Goal: Task Accomplishment & Management: Use online tool/utility

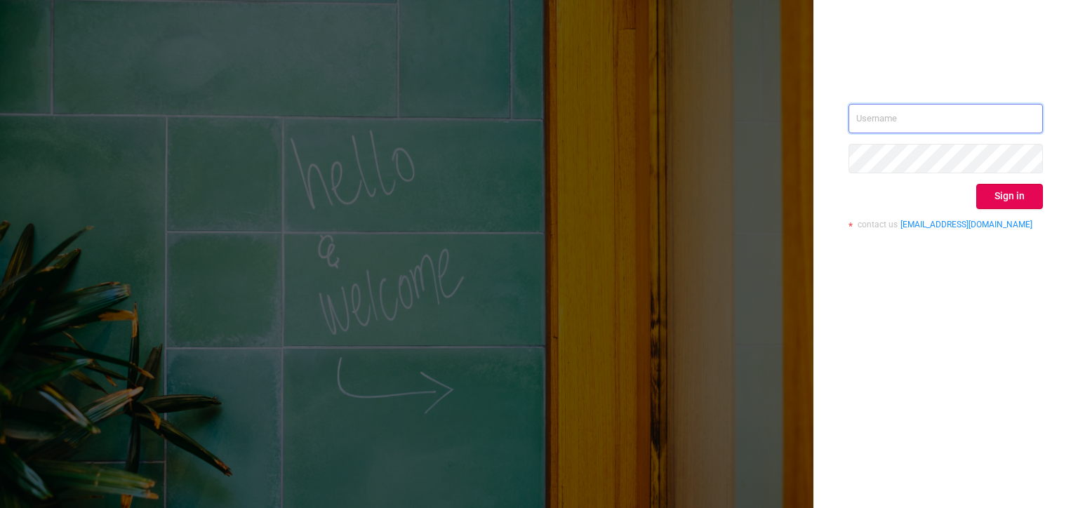
type input "[PERSON_NAME][EMAIL_ADDRESS][DOMAIN_NAME]"
click at [1010, 199] on button "Sign in" at bounding box center [1009, 196] width 67 height 25
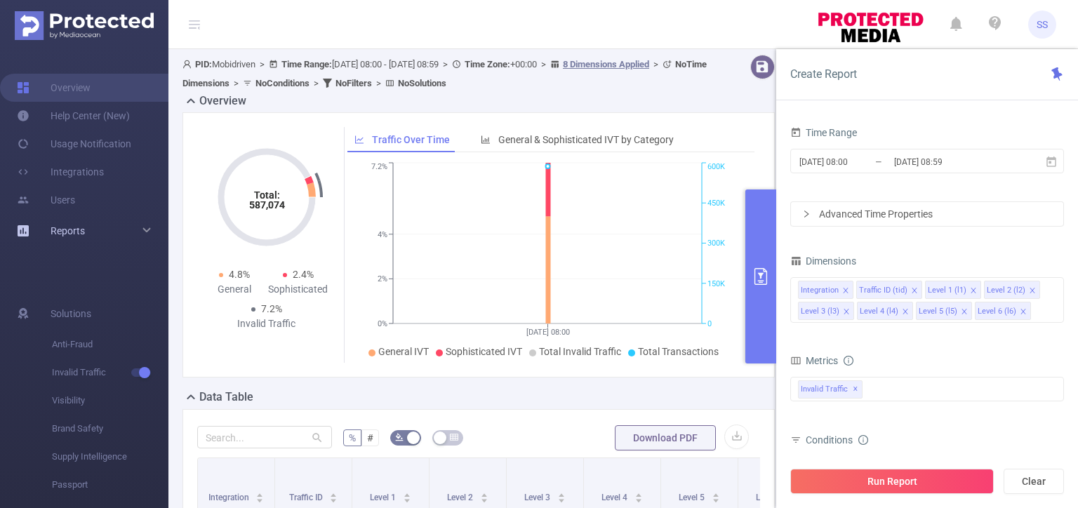
click at [76, 232] on span "Reports" at bounding box center [68, 230] width 34 height 11
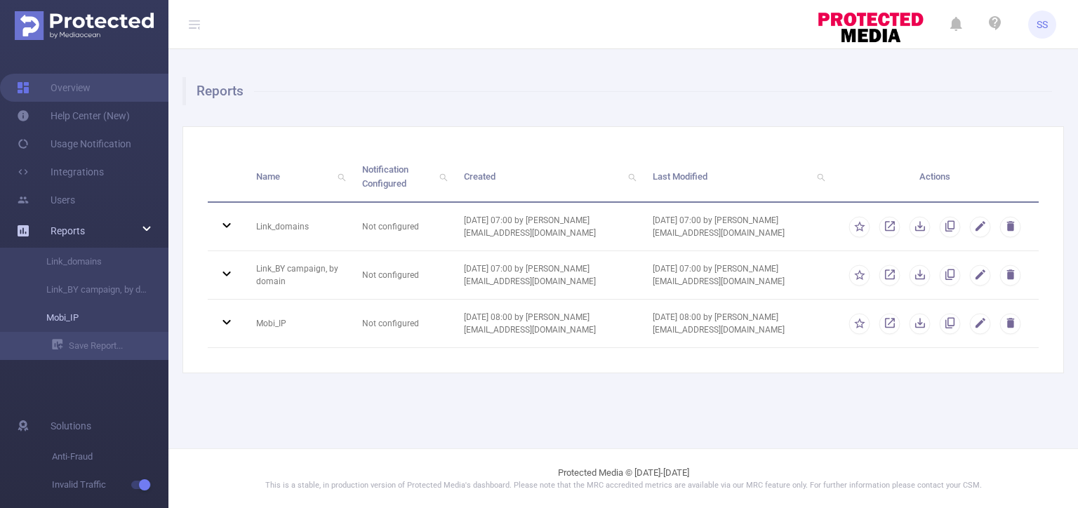
click at [90, 319] on link "Mobi_IP" at bounding box center [89, 318] width 123 height 28
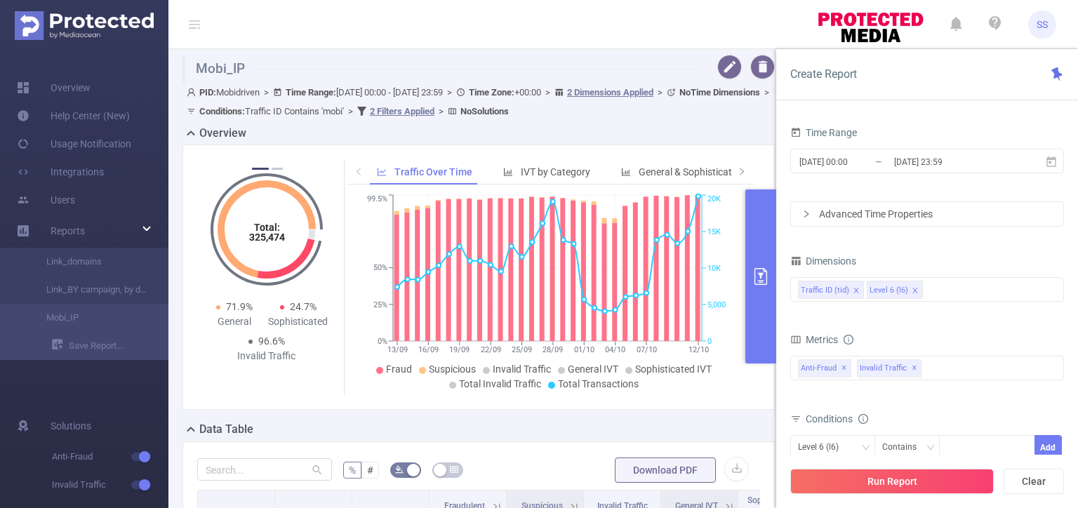
click at [755, 255] on button "primary" at bounding box center [760, 276] width 31 height 174
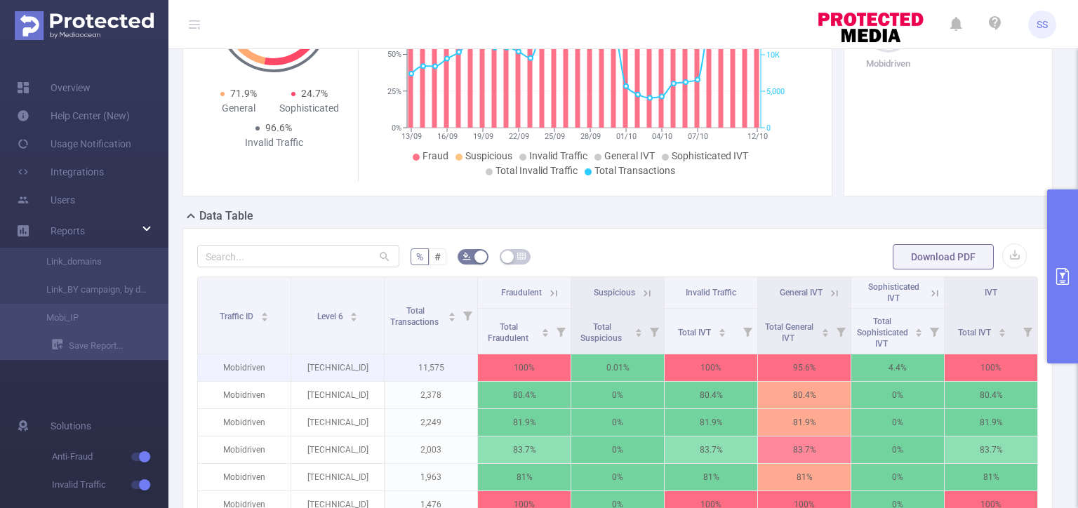
scroll to position [351, 0]
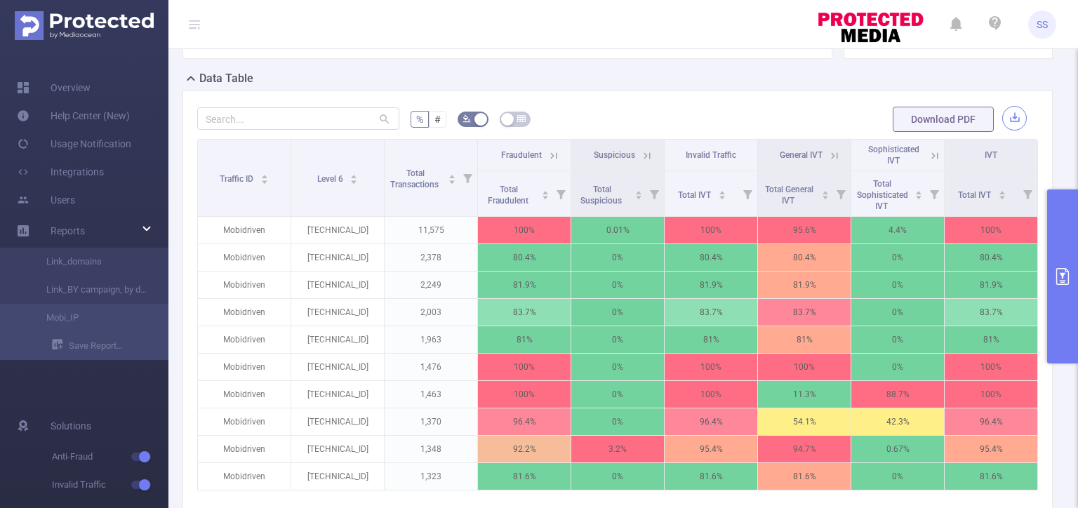
click at [1007, 115] on button "button" at bounding box center [1014, 118] width 25 height 25
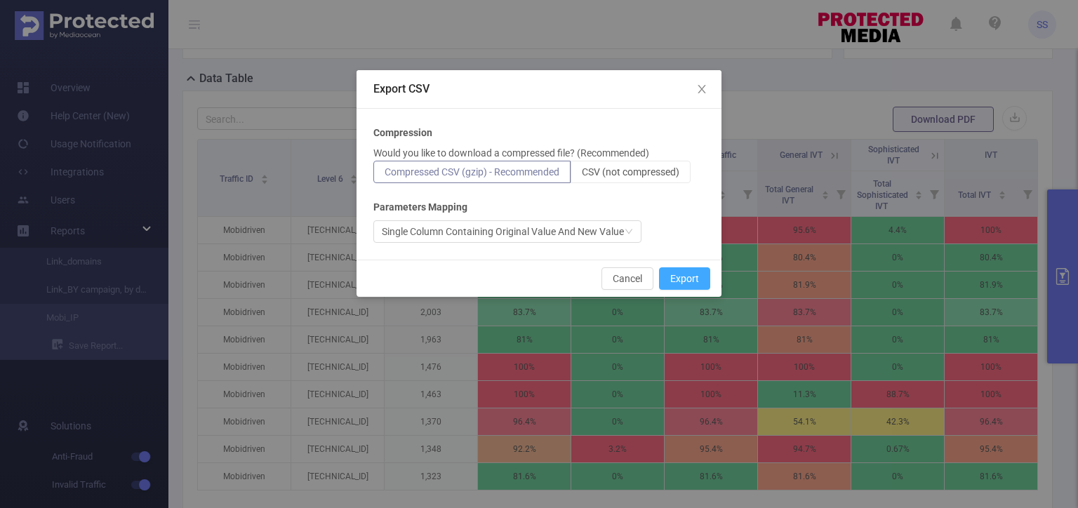
click at [695, 278] on button "Export" at bounding box center [684, 278] width 51 height 22
